Goal: Information Seeking & Learning: Understand process/instructions

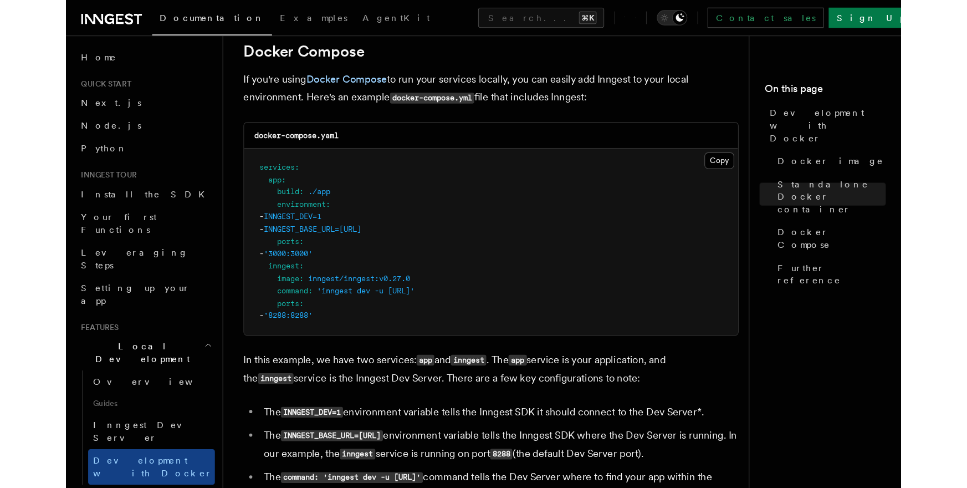
scroll to position [735, 0]
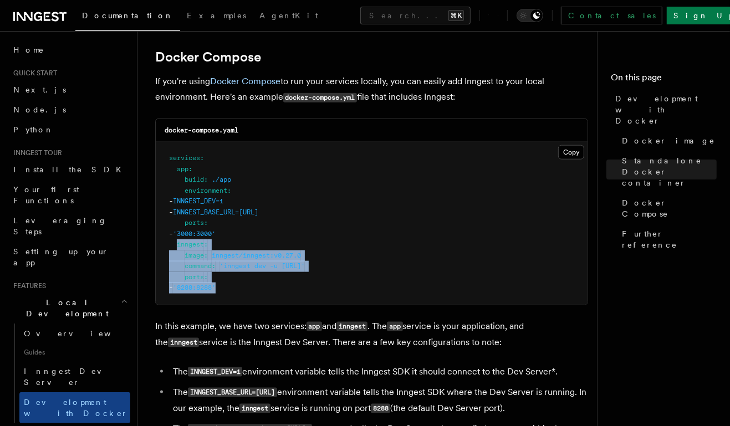
drag, startPoint x: 285, startPoint y: 294, endPoint x: 176, endPoint y: 247, distance: 119.4
click at [176, 247] on pre "services : app : build : ./app environment : - INNGEST_DEV=1 - INNGEST_BASE_URL…" at bounding box center [372, 223] width 432 height 163
copy code "inngest : image : inngest/inngest:v0.27.0 command : 'inngest dev -u http://app:…"
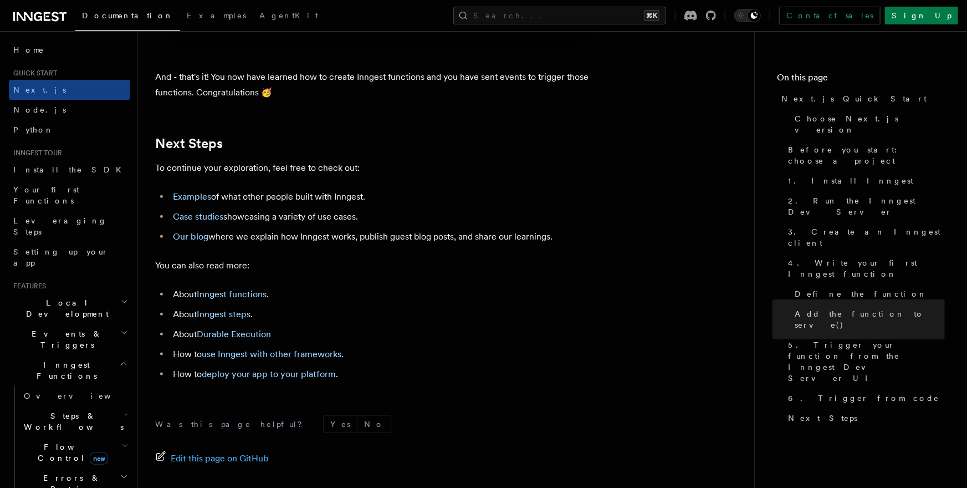
scroll to position [6980, 0]
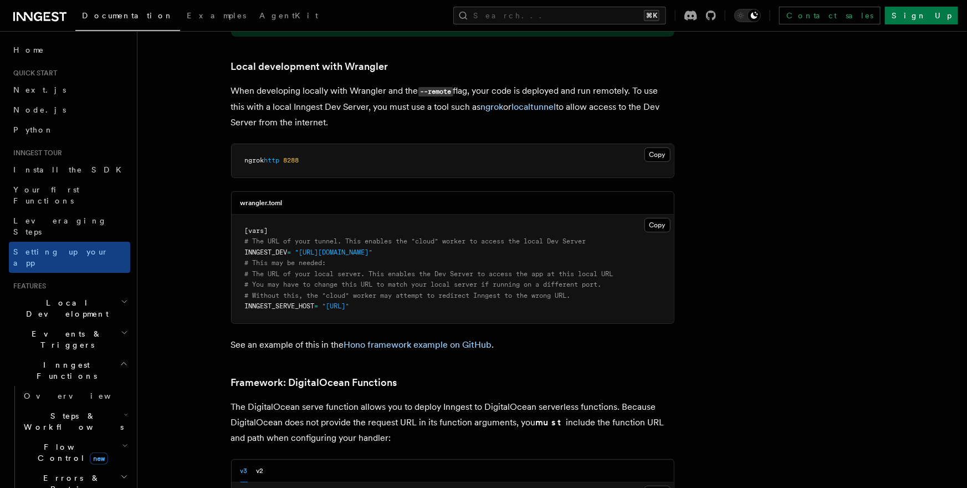
scroll to position [2247, 0]
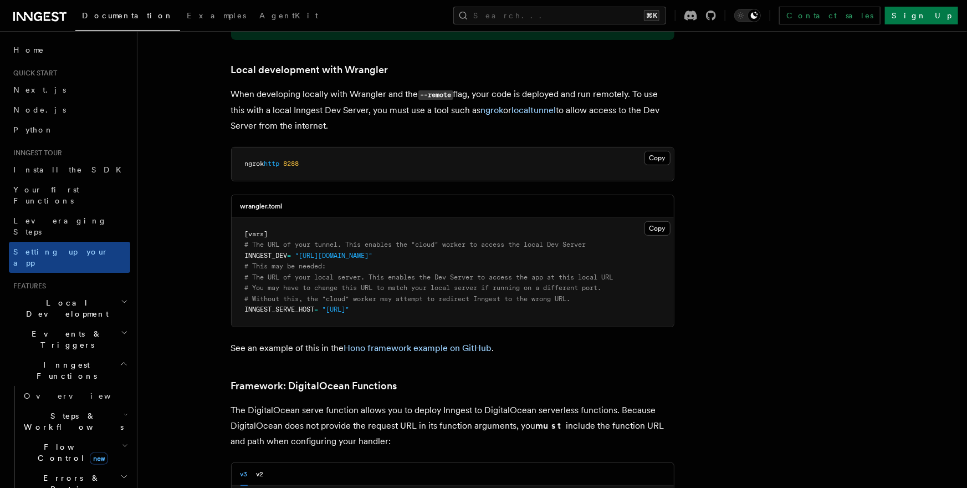
click at [269, 252] on span "INNGEST_DEV" at bounding box center [266, 256] width 43 height 8
copy span "INNGEST_DEV"
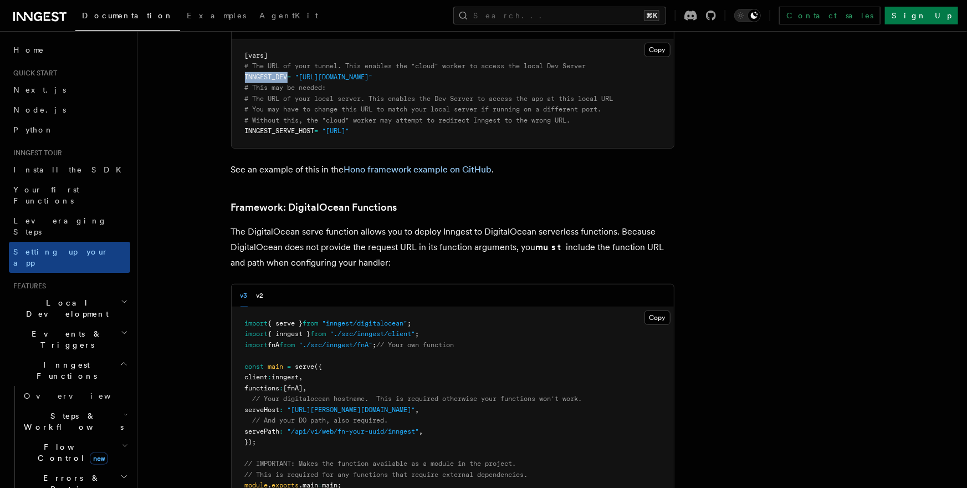
scroll to position [2504, 0]
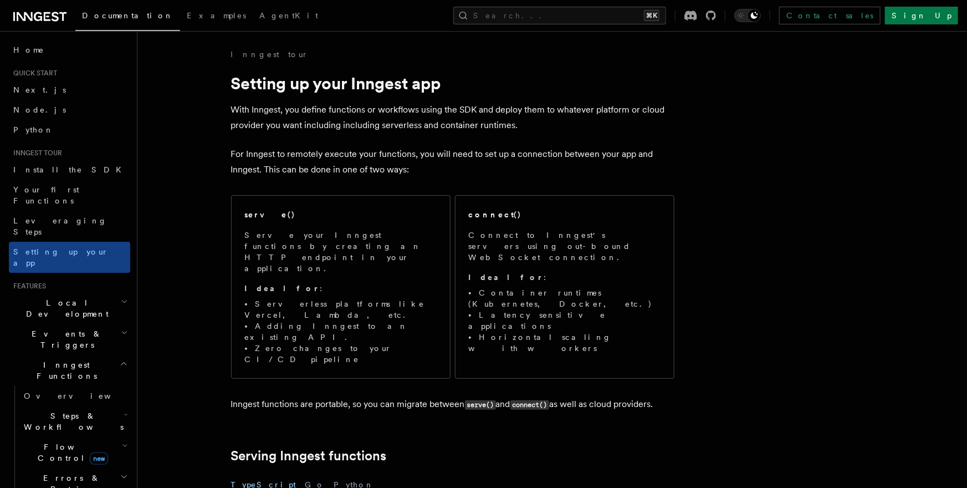
scroll to position [2203, 0]
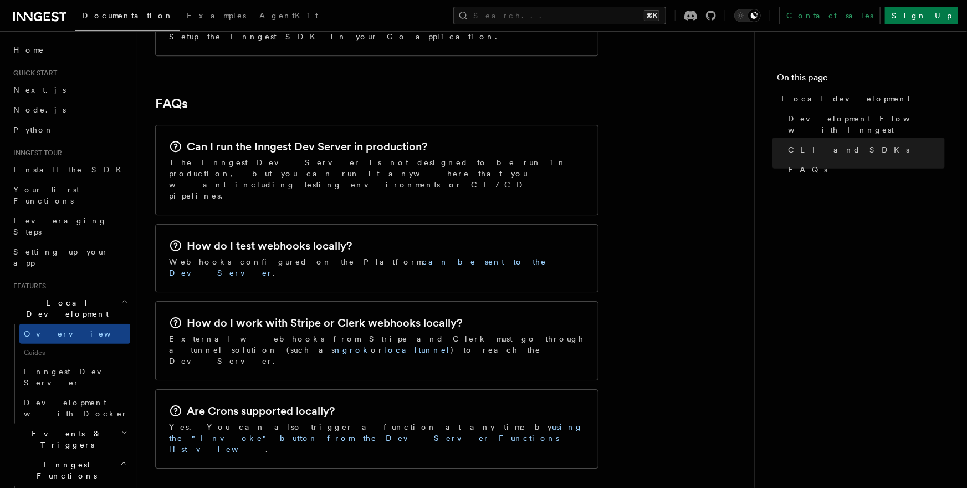
scroll to position [1673, 0]
